Goal: Information Seeking & Learning: Compare options

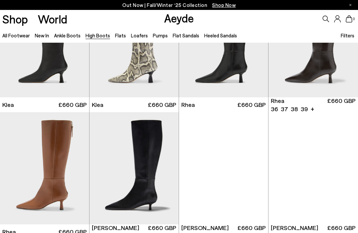
scroll to position [376, 0]
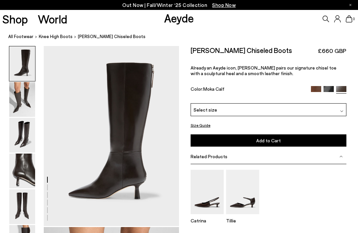
click at [20, 96] on img at bounding box center [22, 99] width 26 height 35
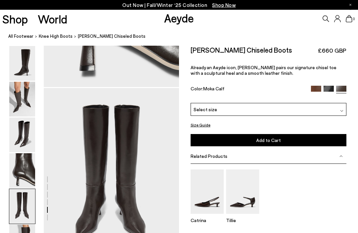
scroll to position [725, 0]
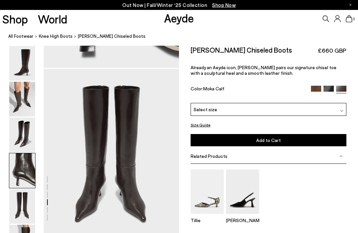
scroll to position [725, 0]
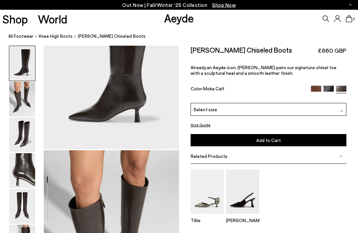
scroll to position [0, 0]
